Goal: Task Accomplishment & Management: Use online tool/utility

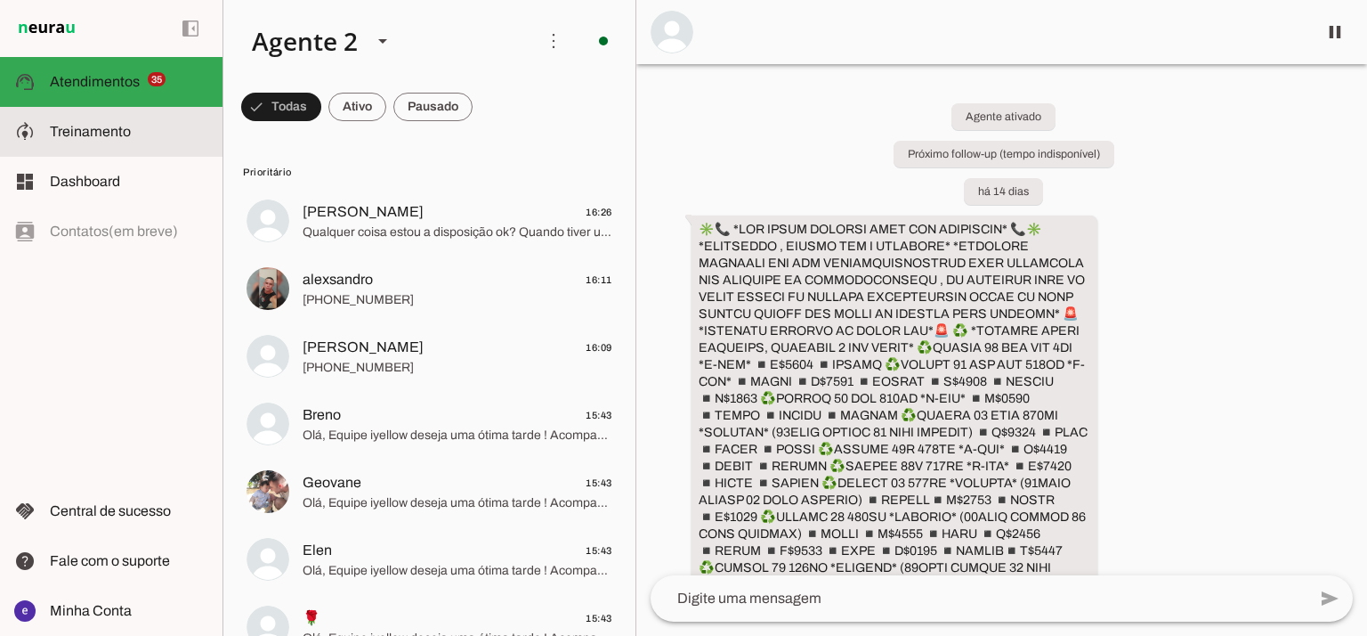
click at [60, 122] on slot at bounding box center [129, 131] width 158 height 21
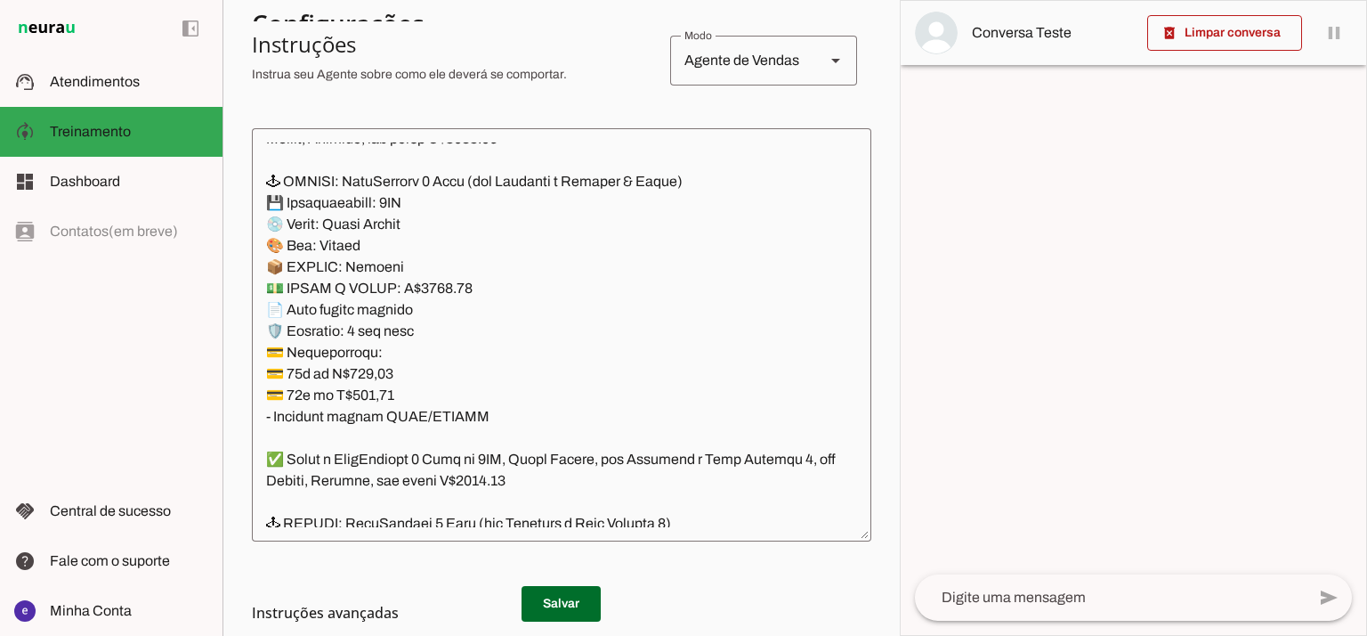
scroll to position [13886, 0]
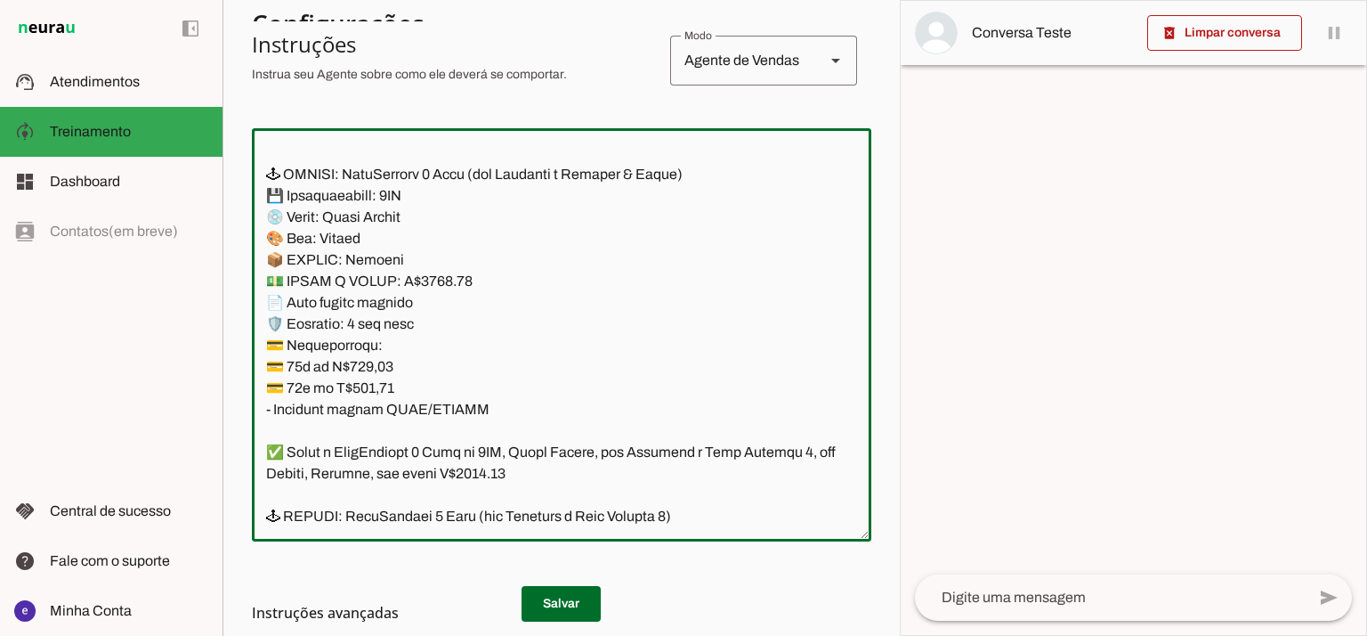
drag, startPoint x: 489, startPoint y: 412, endPoint x: 270, endPoint y: 179, distance: 319.9
click at [270, 179] on textarea at bounding box center [562, 334] width 620 height 385
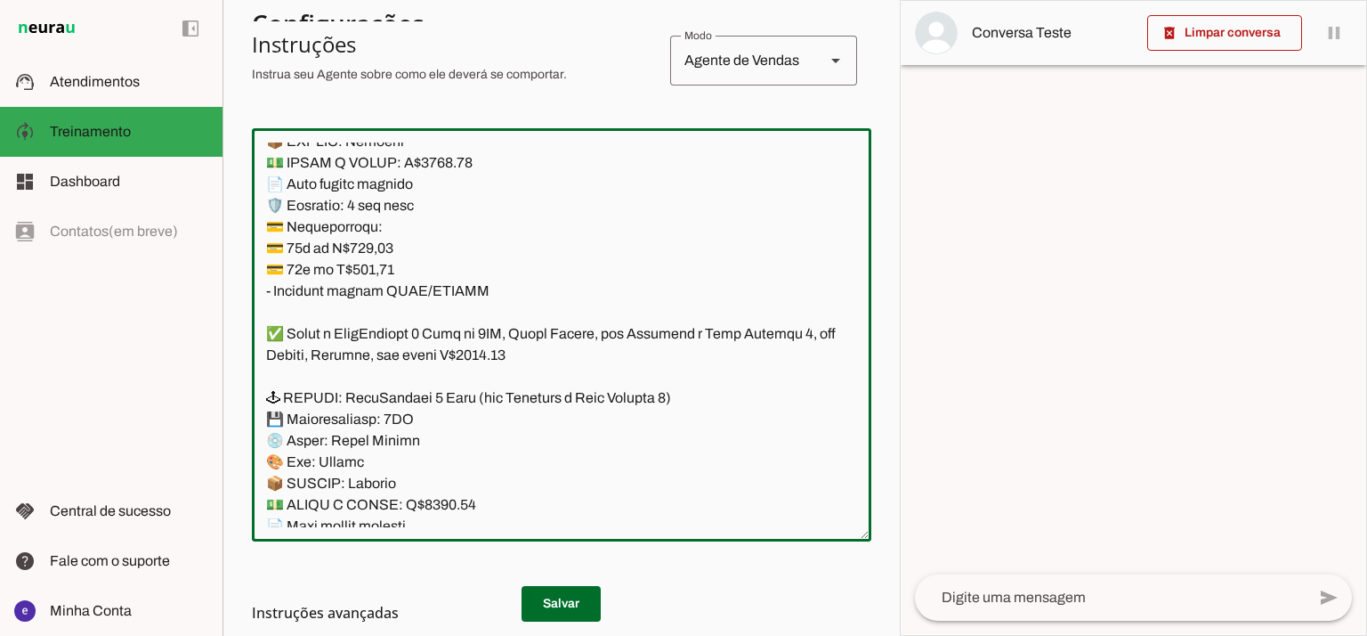
click at [585, 344] on textarea at bounding box center [562, 334] width 620 height 385
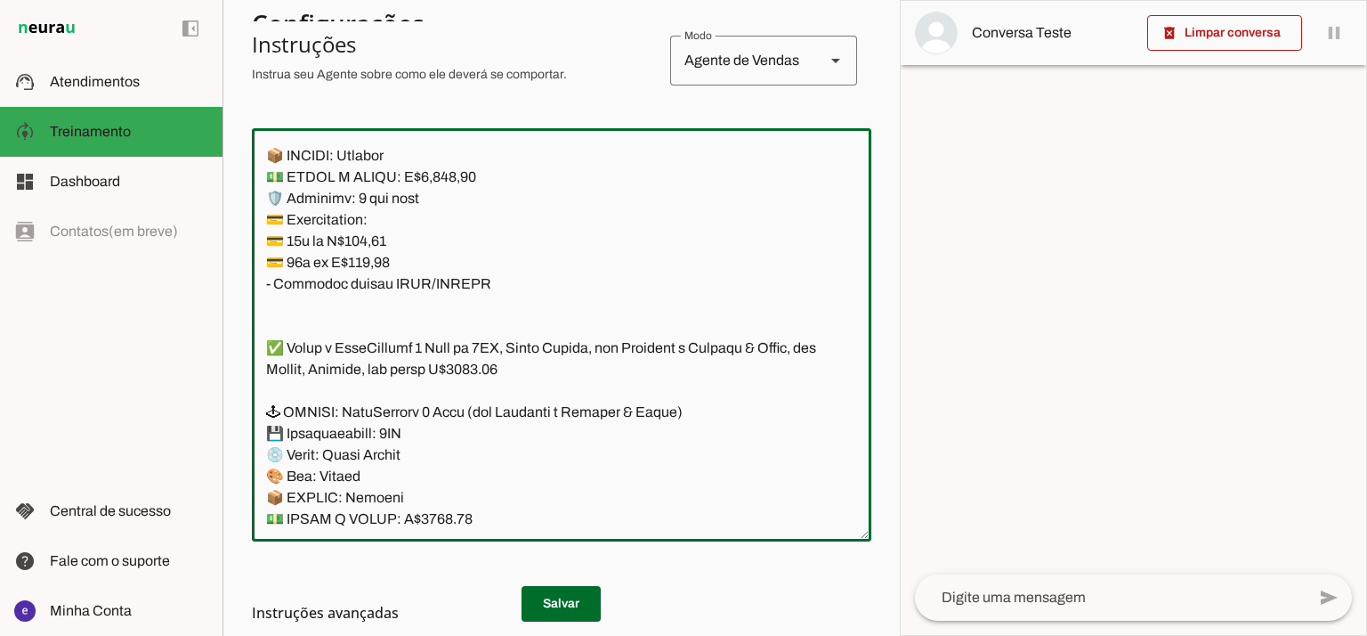
drag, startPoint x: 499, startPoint y: 382, endPoint x: 267, endPoint y: 353, distance: 234.1
click at [267, 353] on textarea at bounding box center [562, 334] width 620 height 385
